Goal: Information Seeking & Learning: Learn about a topic

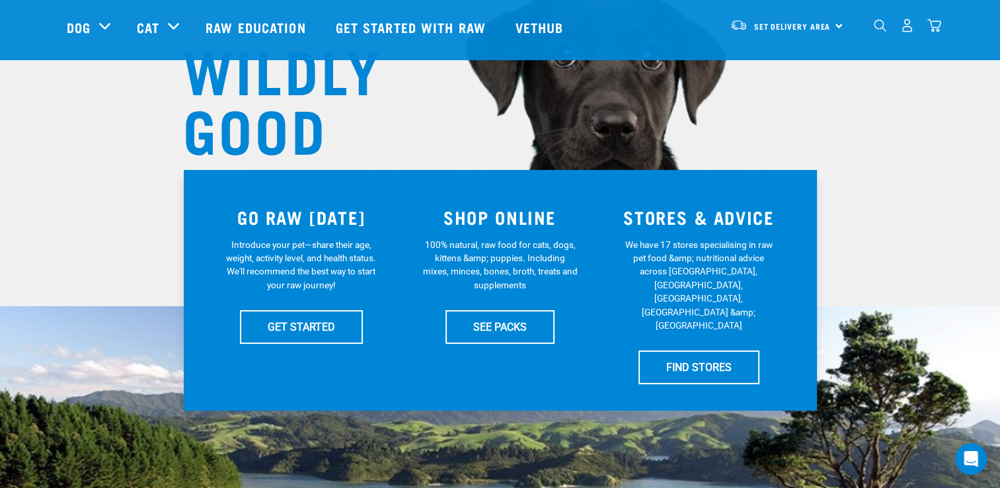
scroll to position [66, 0]
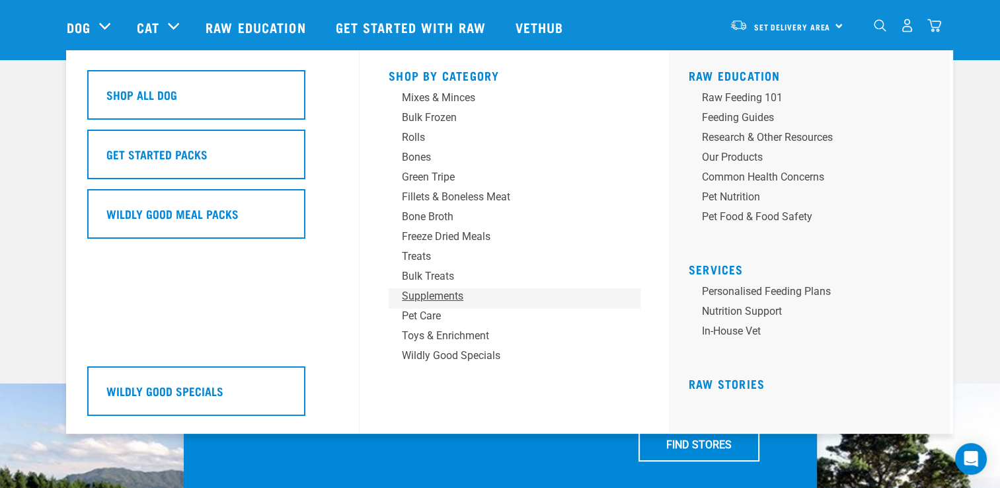
click at [434, 300] on div "Supplements" at bounding box center [505, 296] width 206 height 16
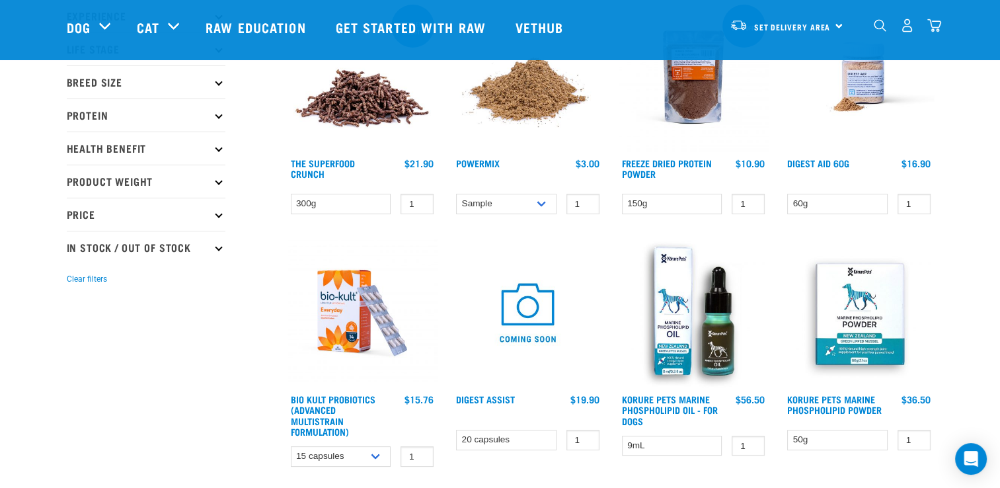
scroll to position [198, 0]
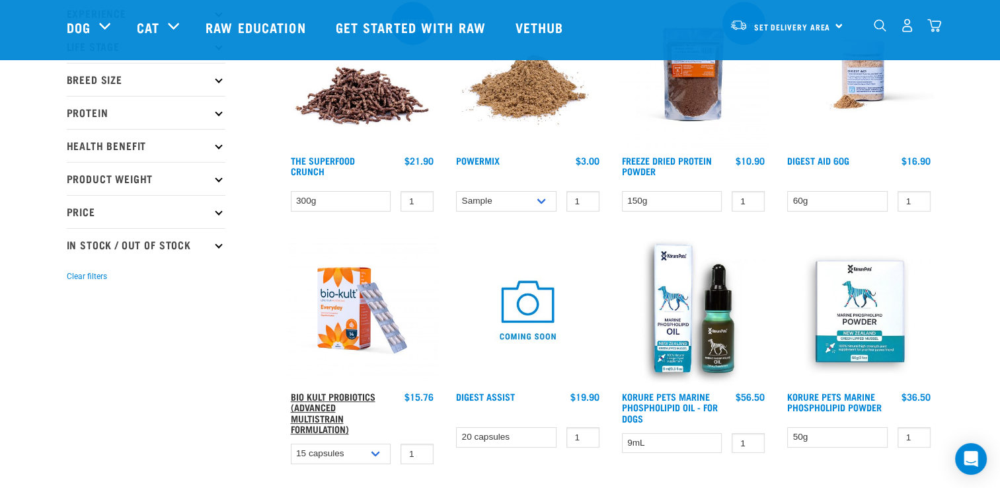
click at [330, 394] on link "Bio Kult Probiotics (Advanced Multistrain Formulation)" at bounding box center [333, 412] width 85 height 37
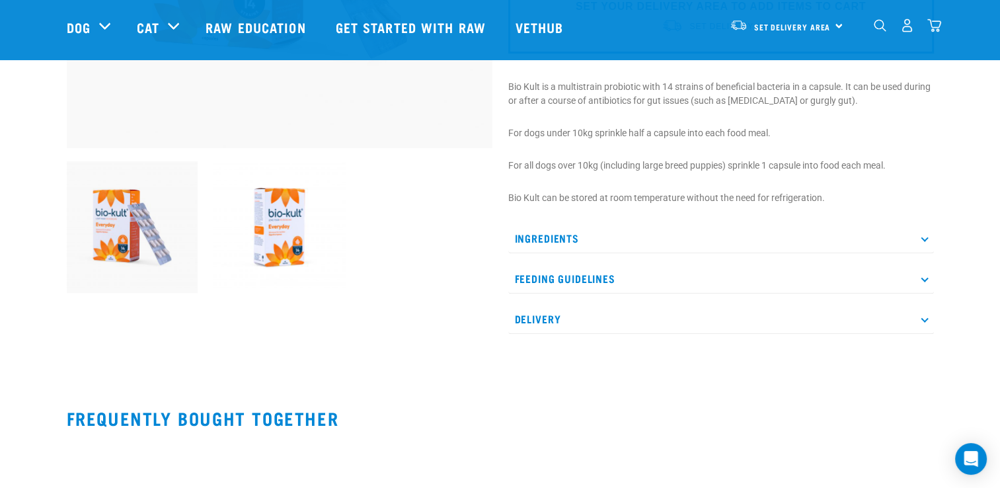
scroll to position [397, 0]
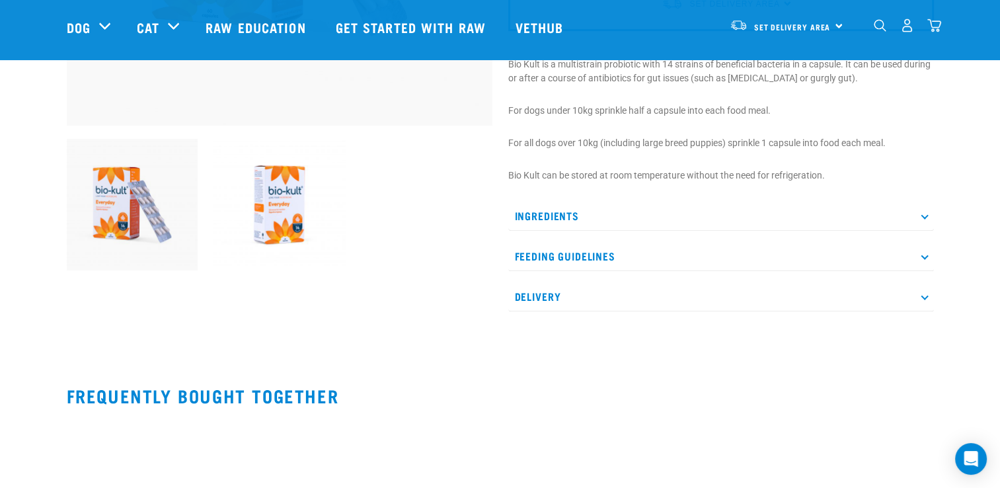
click at [555, 214] on p "Ingredients" at bounding box center [721, 216] width 426 height 30
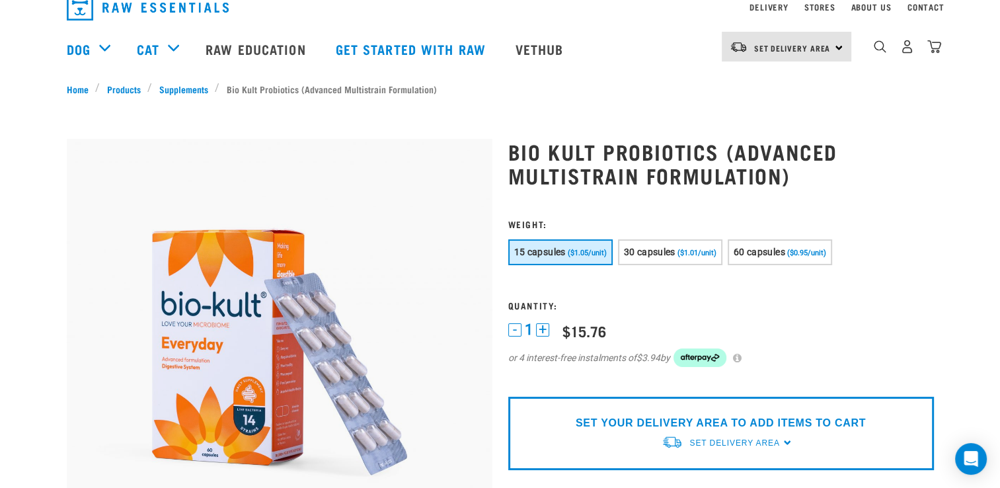
scroll to position [0, 0]
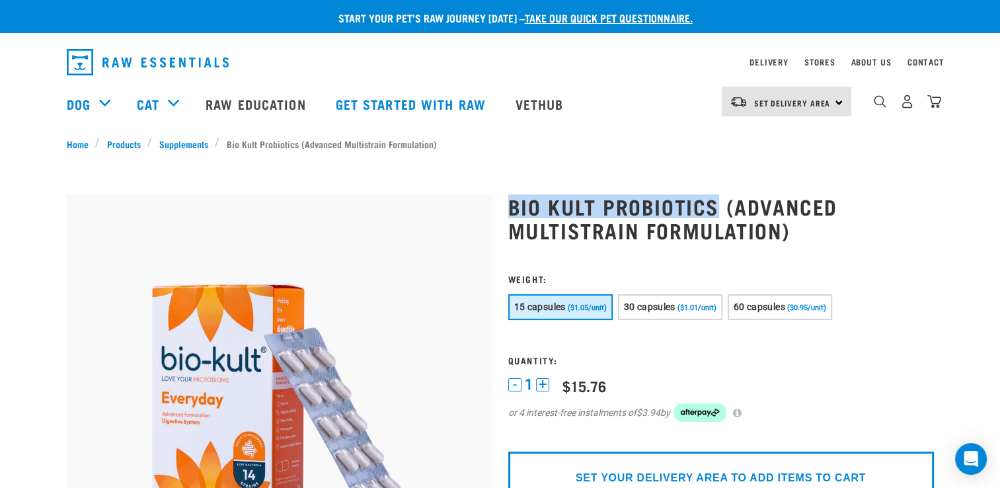
drag, startPoint x: 720, startPoint y: 200, endPoint x: 512, endPoint y: 213, distance: 208.6
click at [512, 213] on h1 "Bio Kult Probiotics (Advanced Multistrain Formulation)" at bounding box center [721, 218] width 426 height 48
copy h1 "Bio Kult Probiotics"
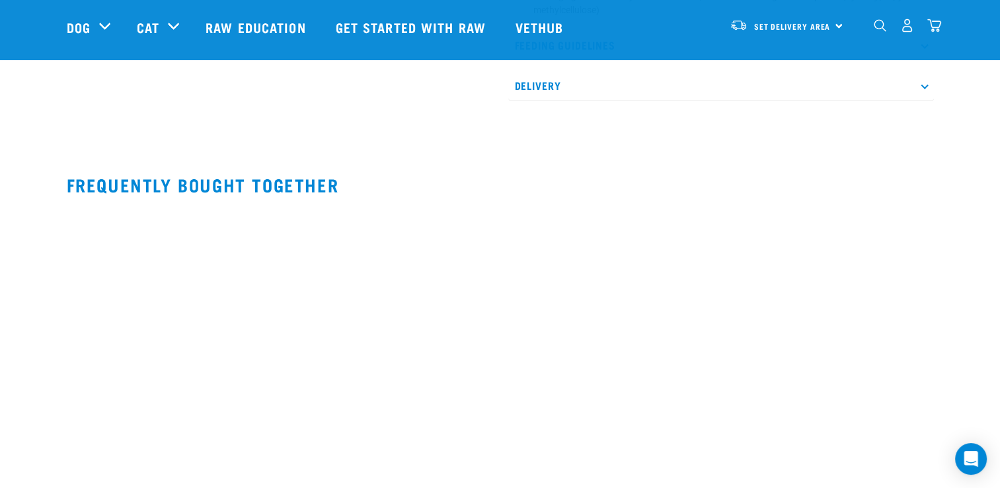
scroll to position [463, 0]
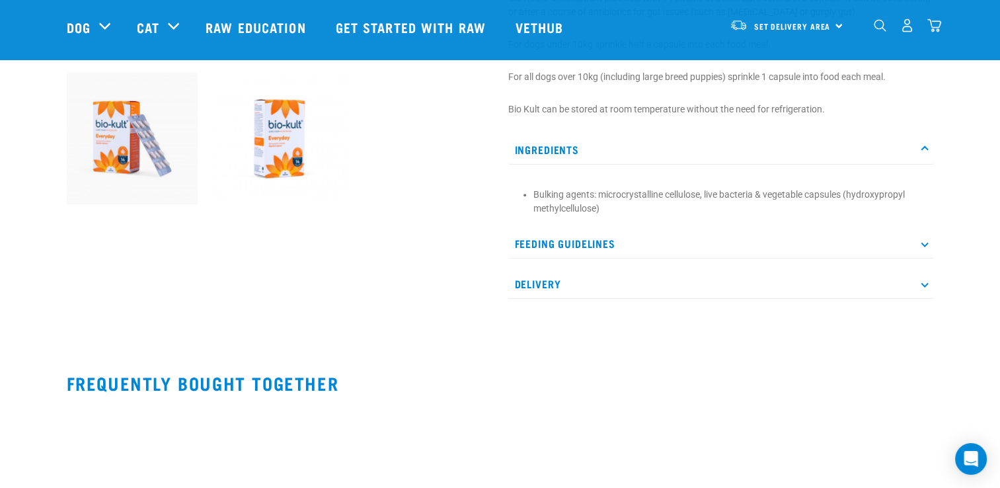
click at [288, 149] on img at bounding box center [279, 139] width 132 height 132
click at [119, 131] on img at bounding box center [133, 139] width 132 height 132
